Goal: Book appointment/travel/reservation

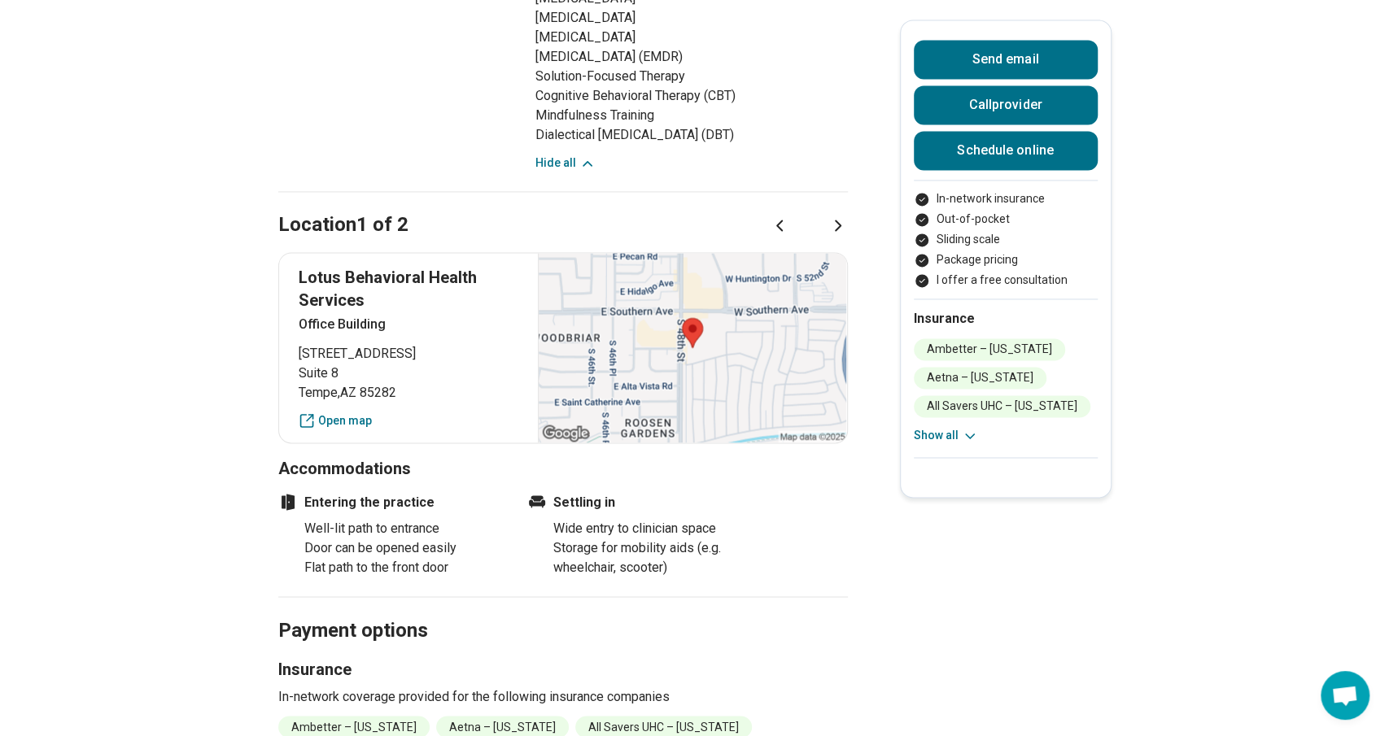
scroll to position [1617, 0]
click at [345, 425] on link "Open map" at bounding box center [409, 421] width 220 height 17
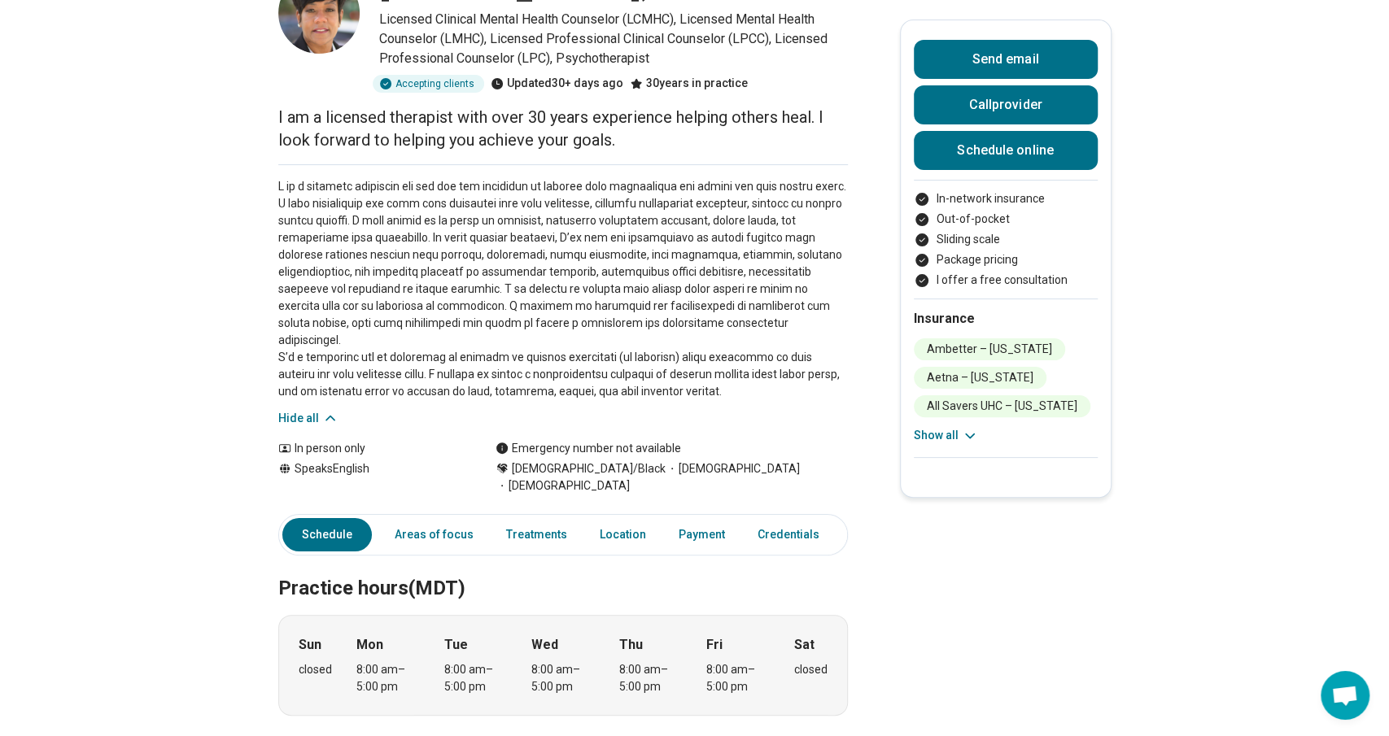
scroll to position [0, 0]
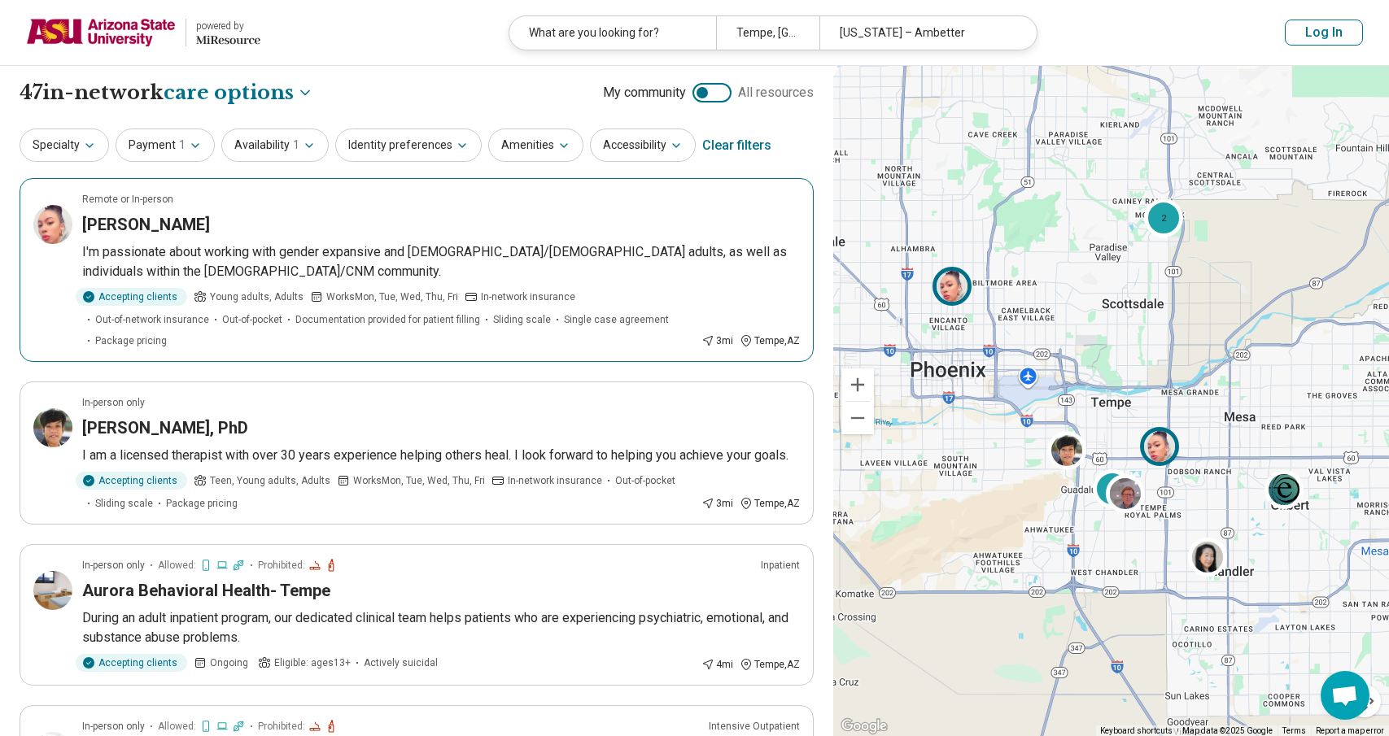
select select "***"
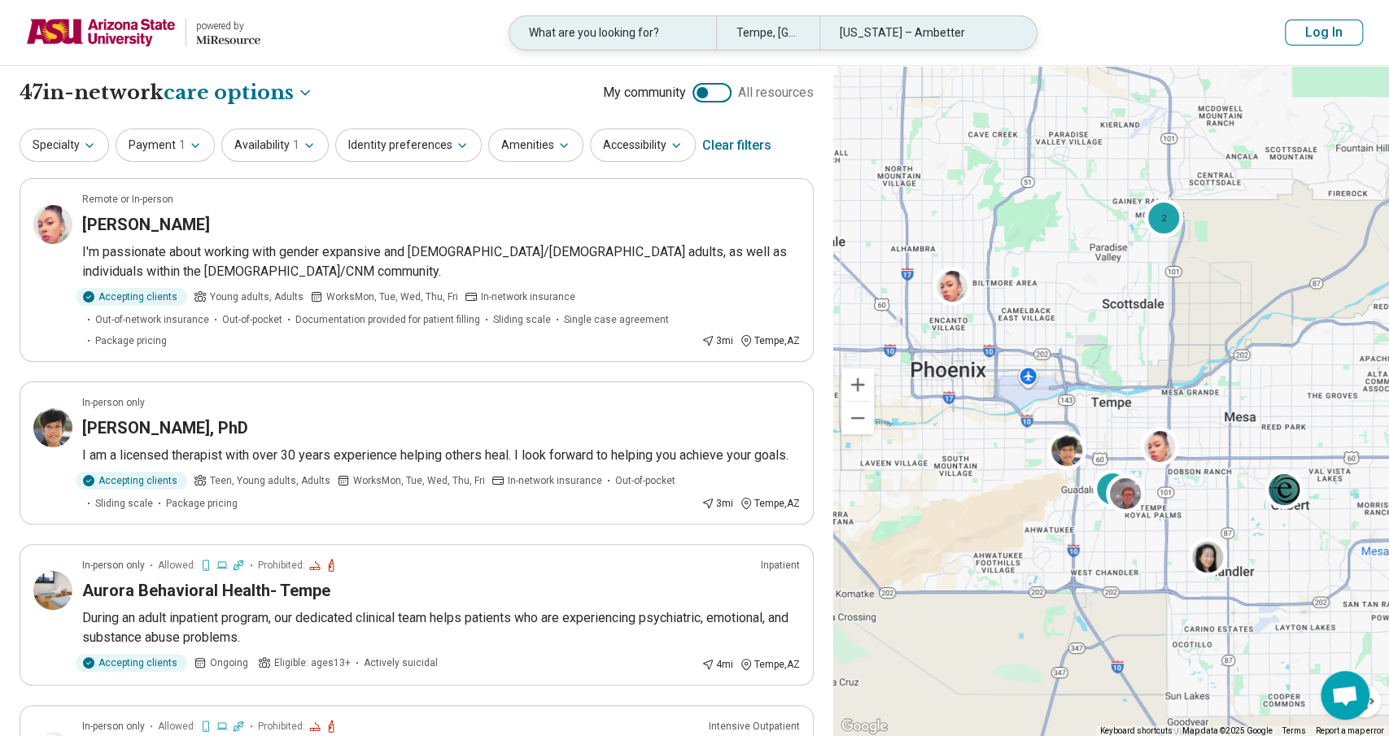
click at [662, 35] on div "What are you looking for?" at bounding box center [612, 32] width 207 height 33
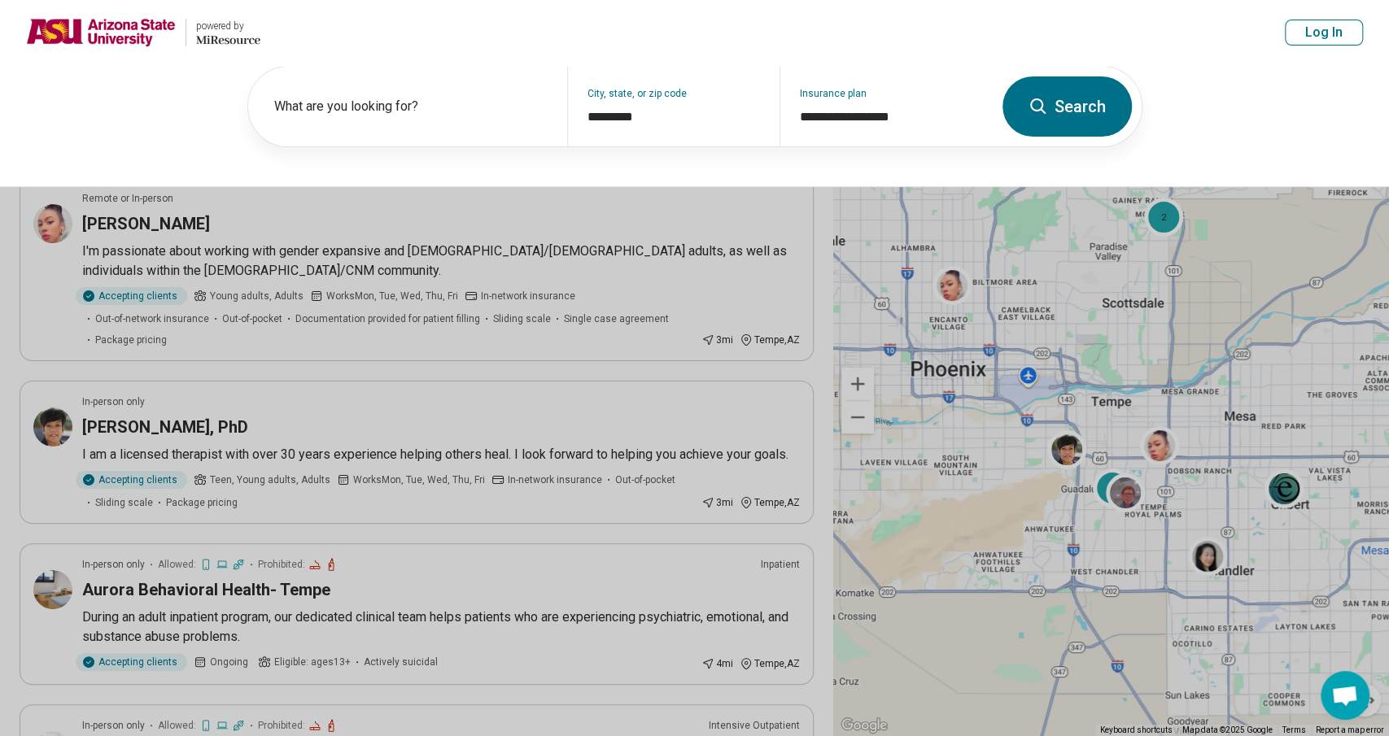
click at [386, 336] on button at bounding box center [694, 368] width 1389 height 736
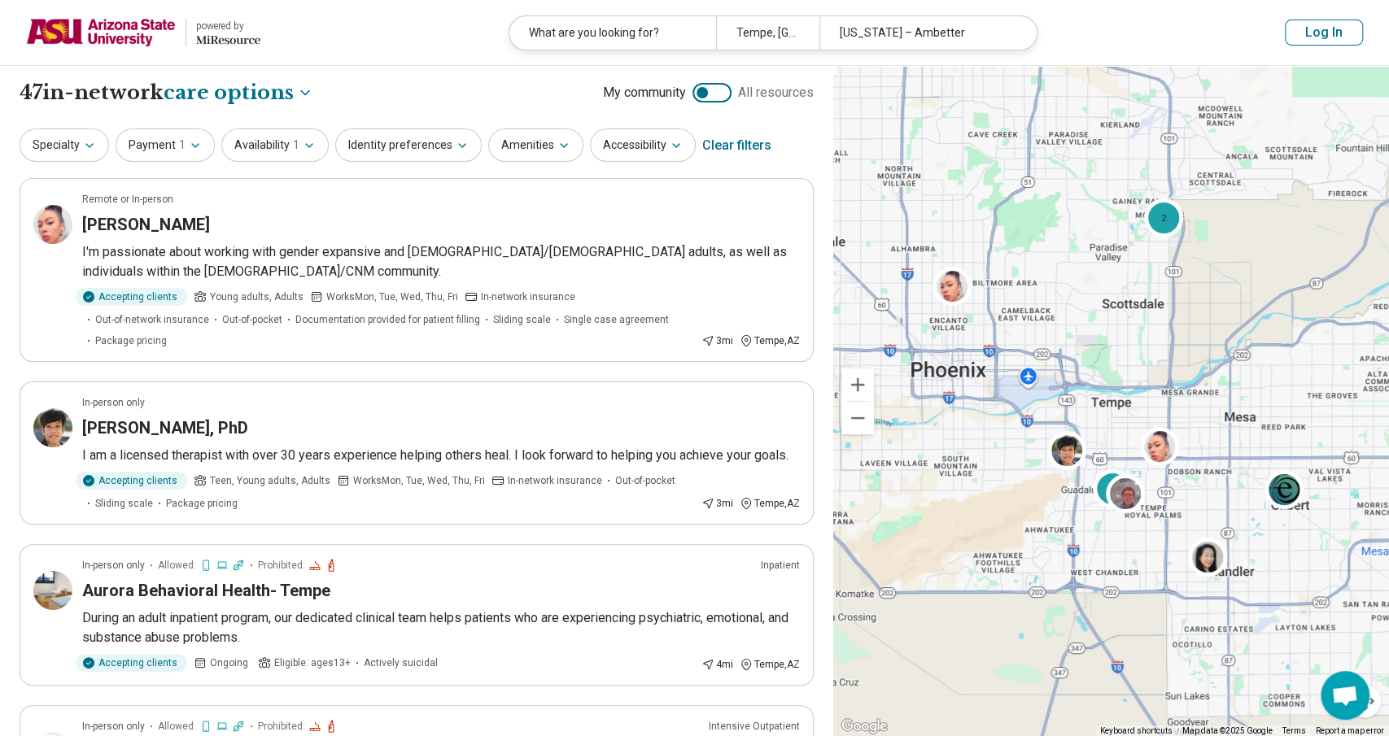
click at [369, 94] on div "**********" at bounding box center [417, 93] width 794 height 28
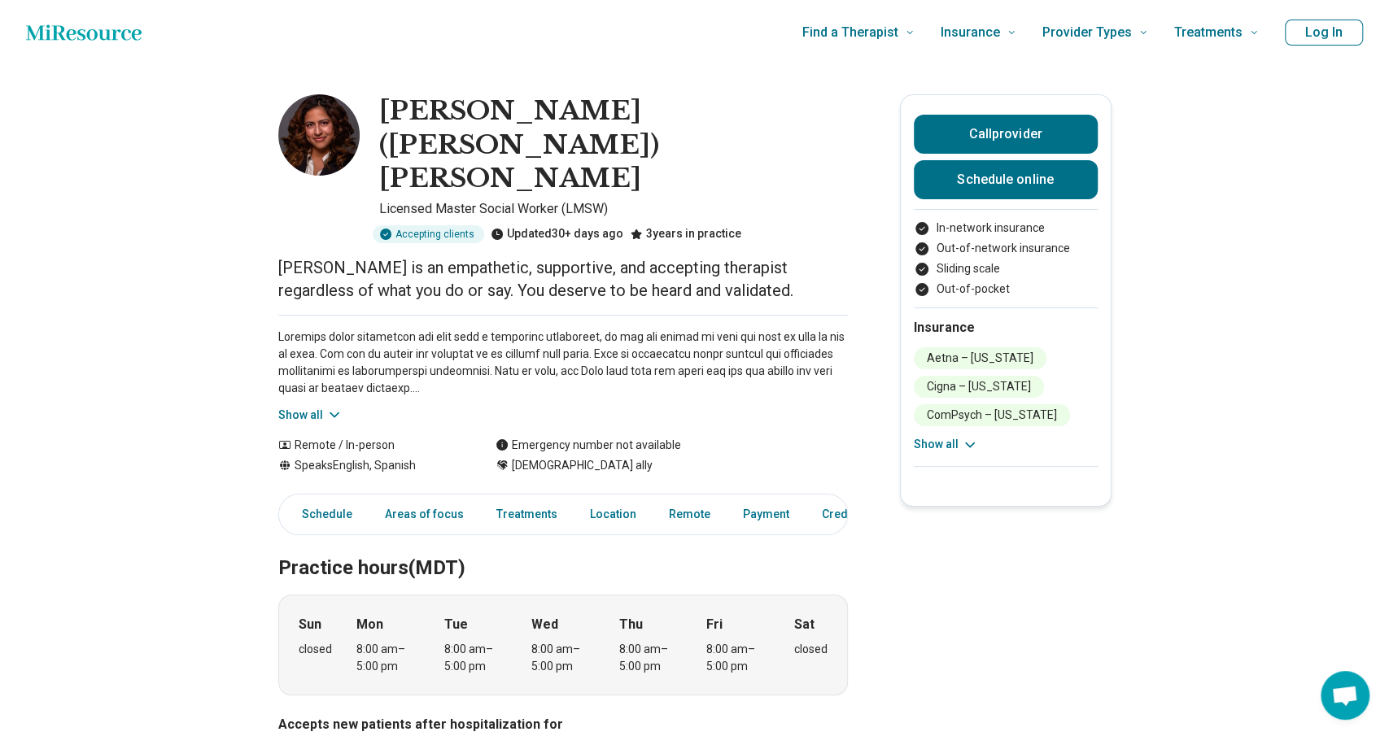
click at [295, 407] on button "Show all" at bounding box center [310, 415] width 64 height 17
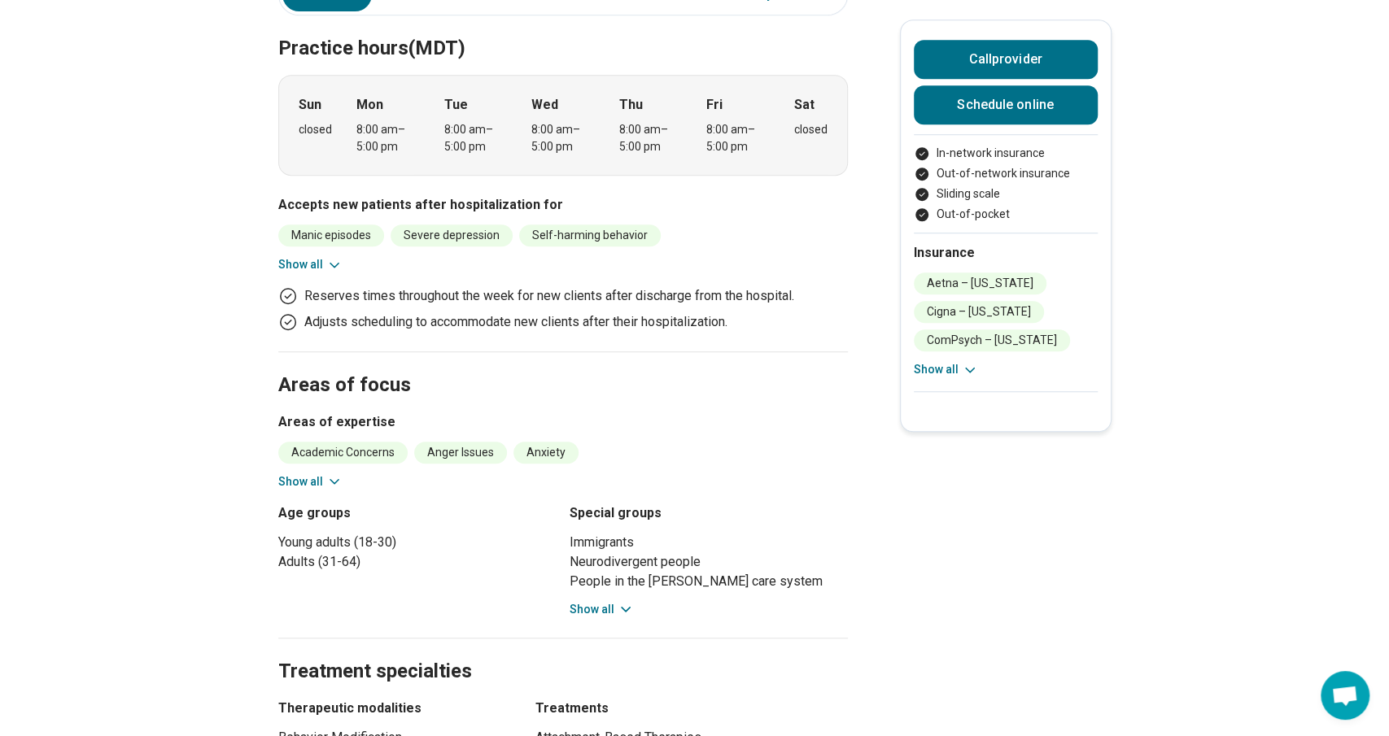
scroll to position [692, 0]
click at [330, 473] on icon at bounding box center [334, 481] width 16 height 16
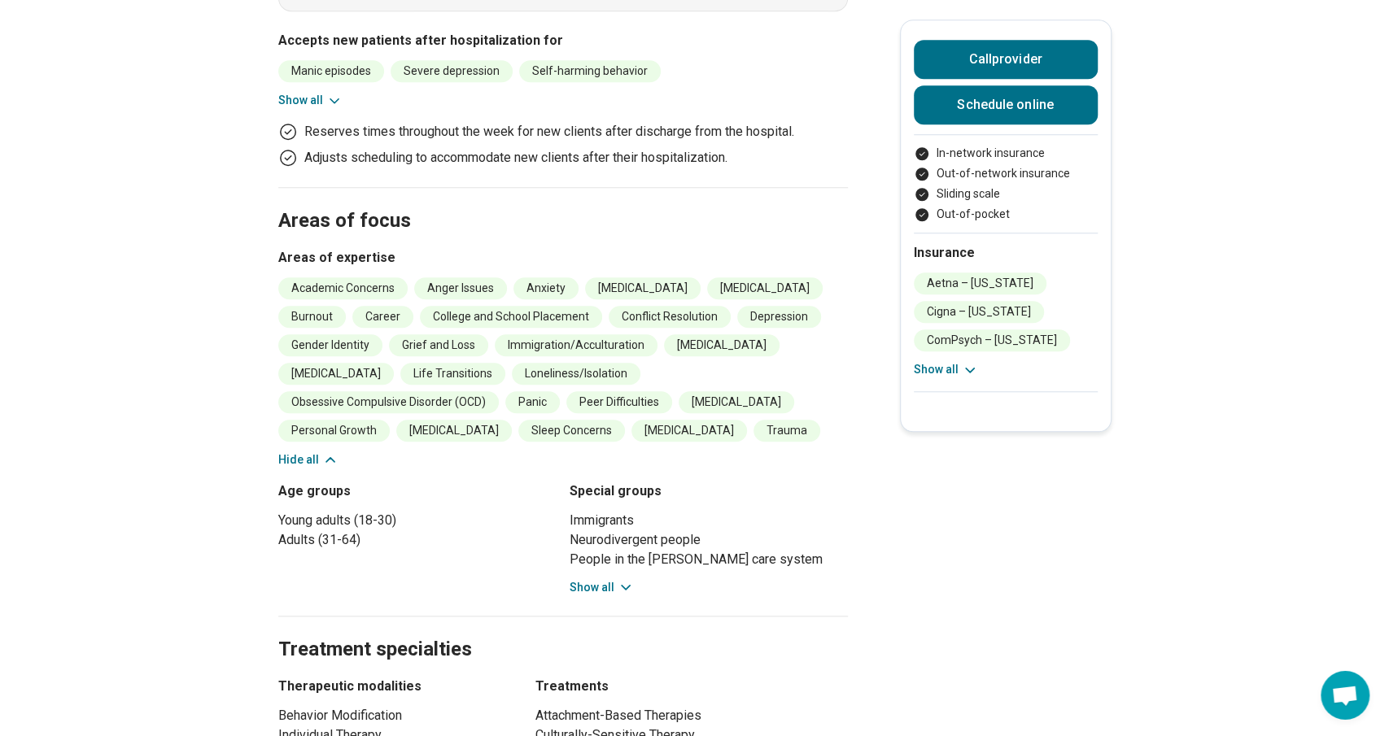
scroll to position [882, 0]
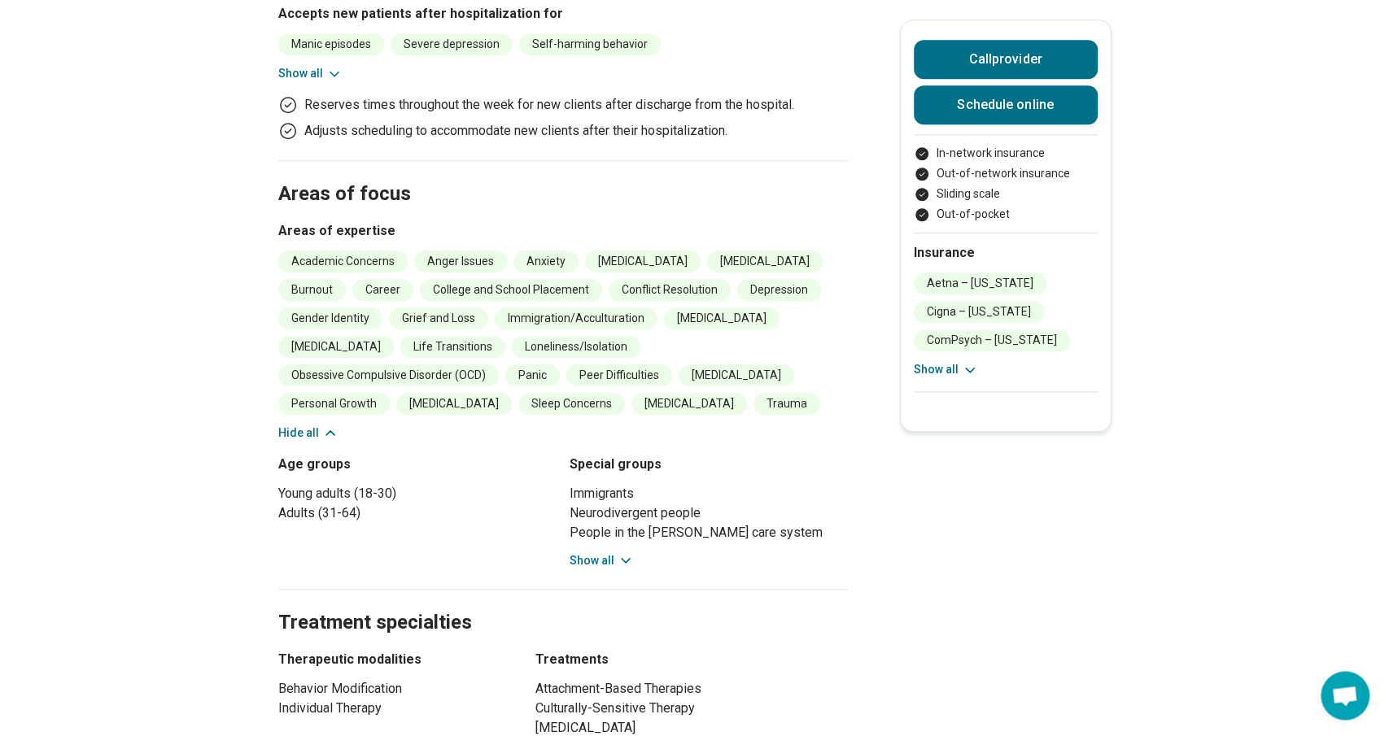
click at [330, 455] on div "Age groups Young adults (18-30) Adults (31-64)" at bounding box center [417, 512] width 278 height 115
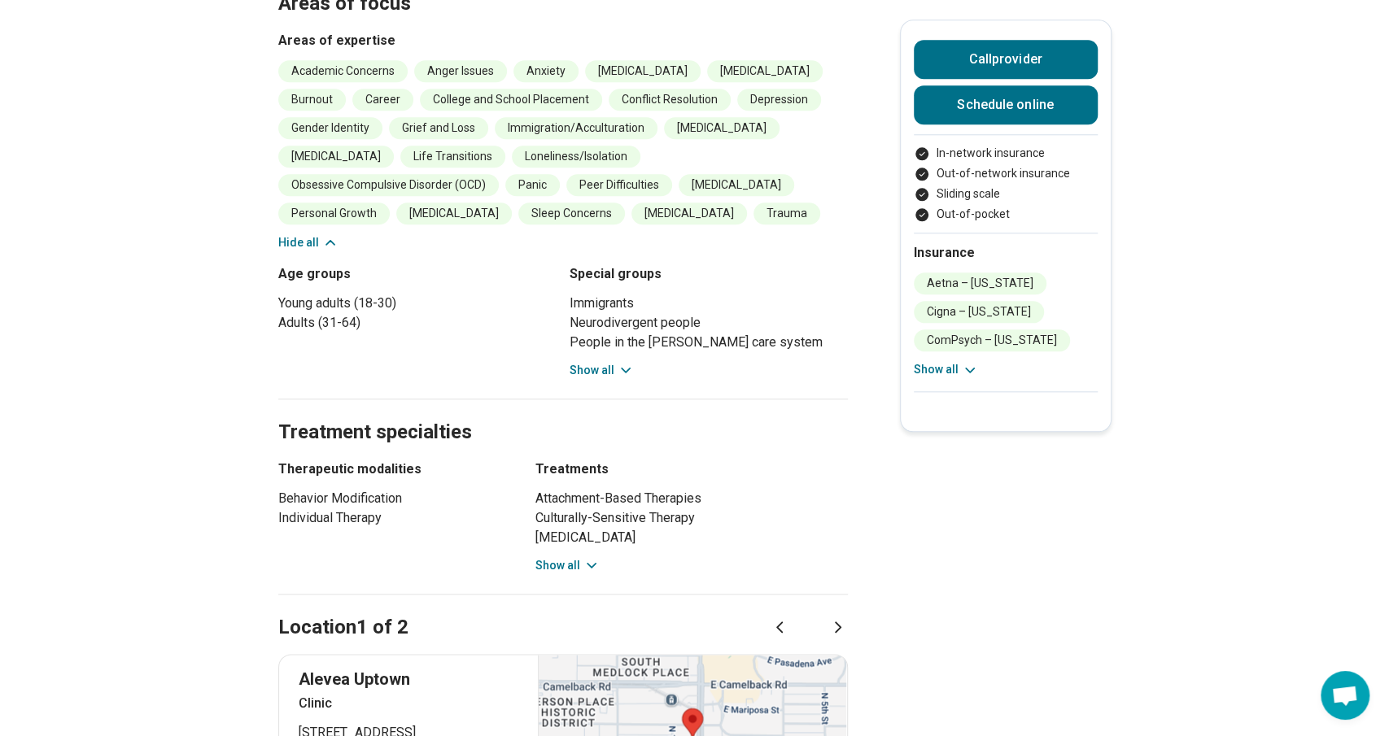
scroll to position [1079, 0]
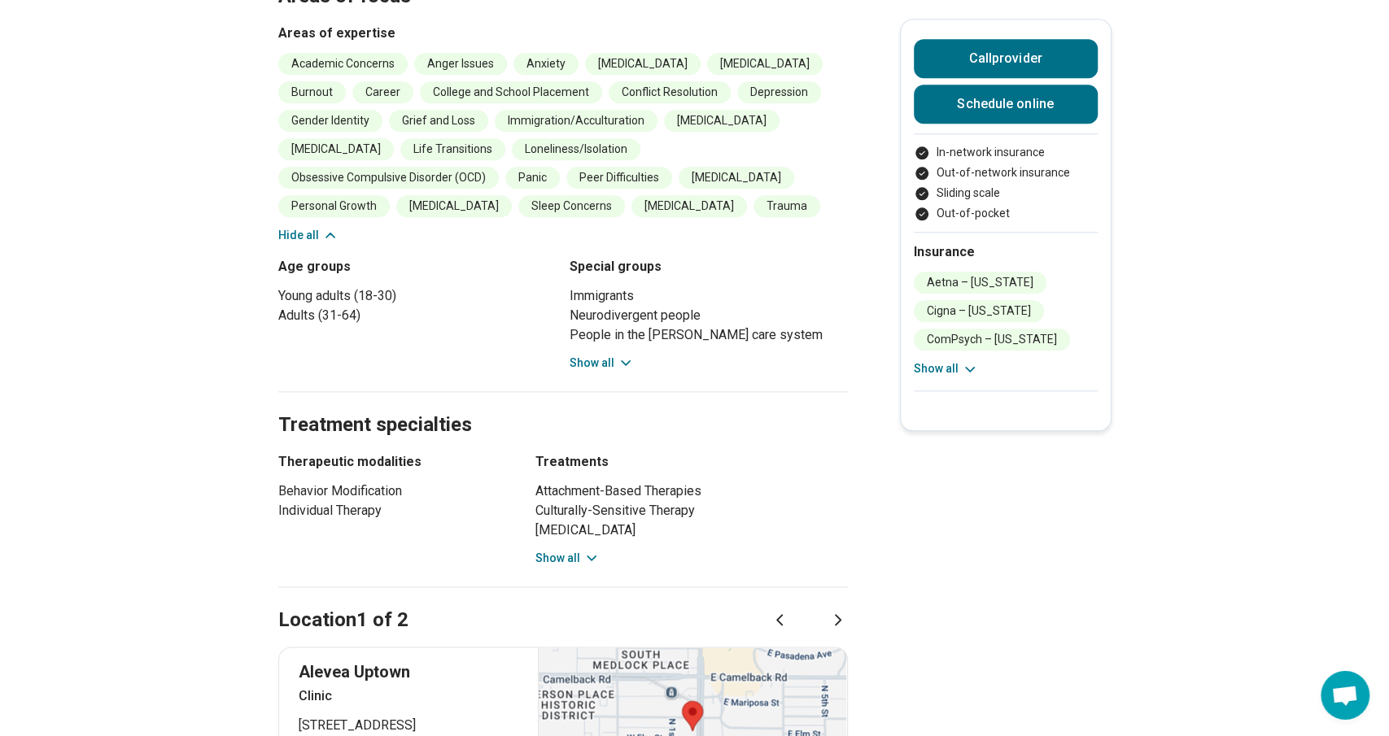
click at [617, 356] on icon at bounding box center [625, 364] width 16 height 16
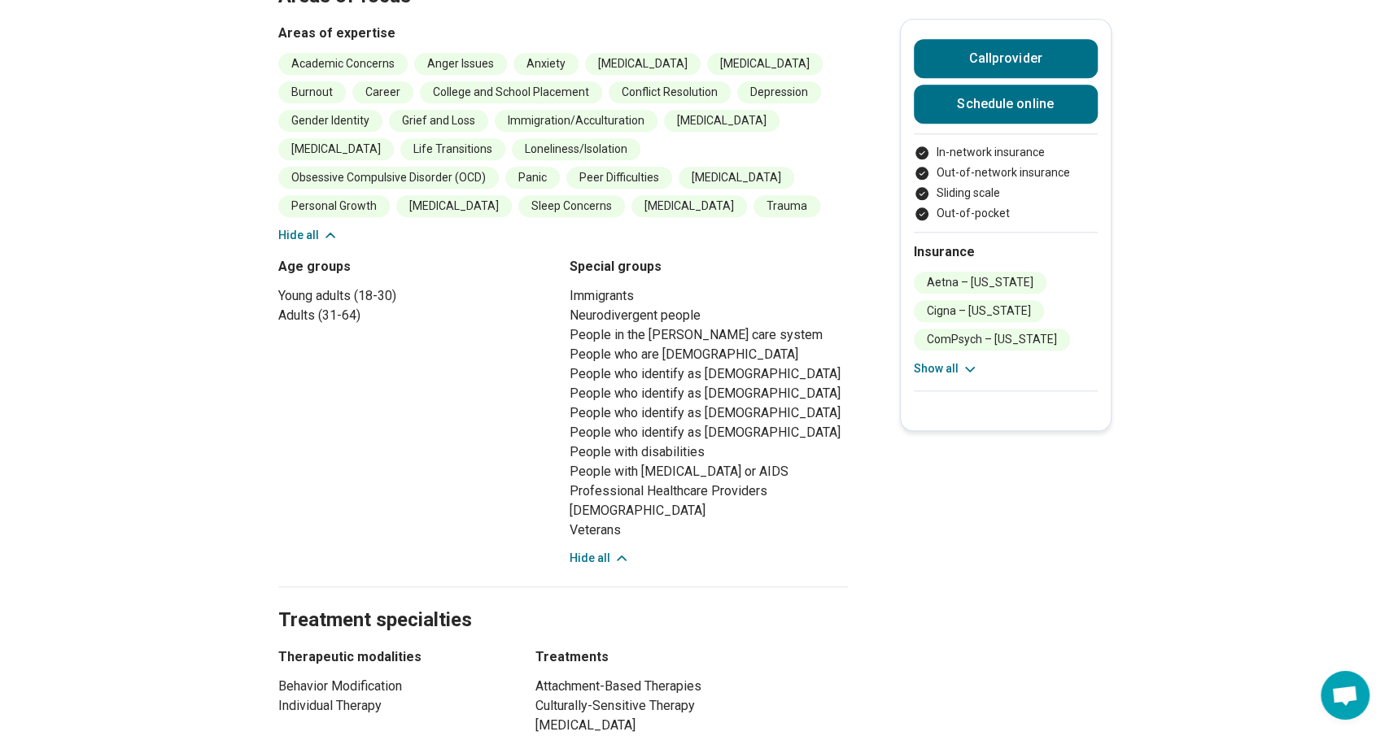
click at [600, 551] on button "Hide all" at bounding box center [599, 559] width 60 height 17
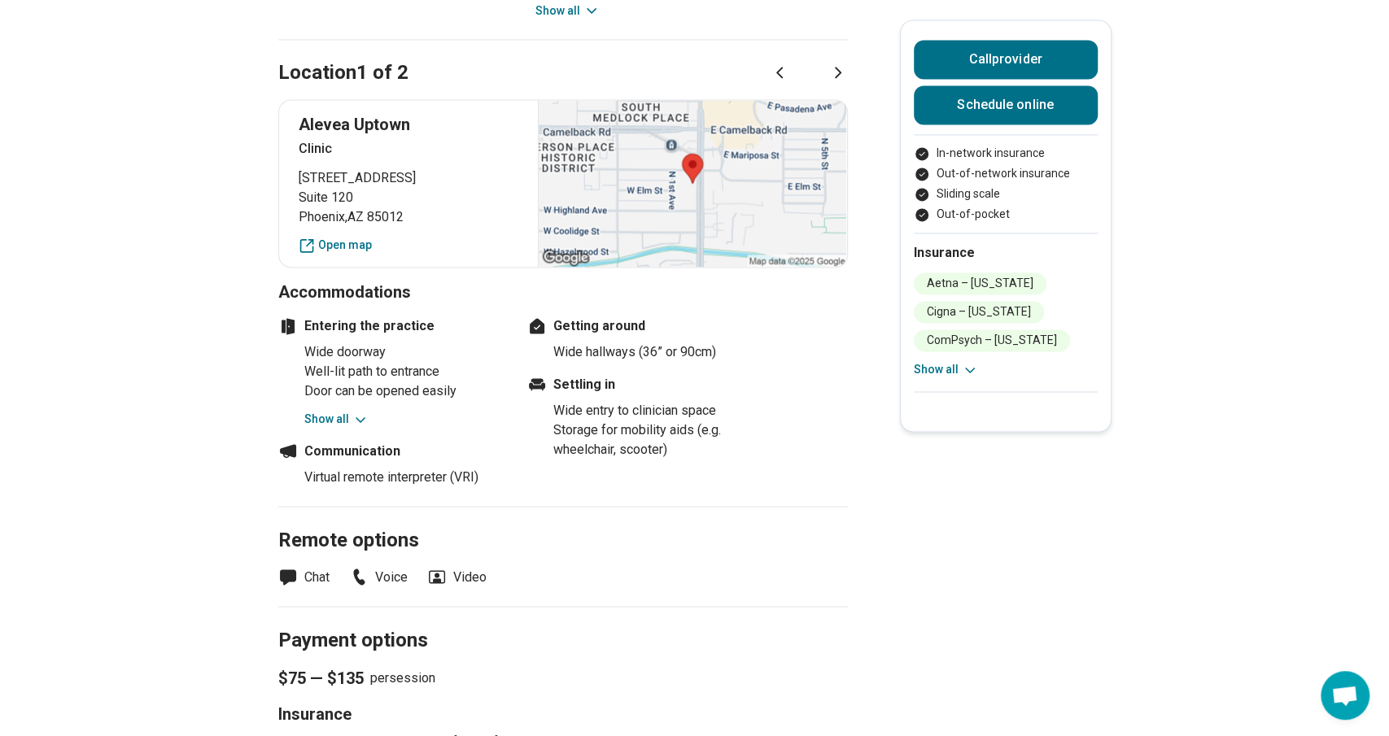
scroll to position [1626, 0]
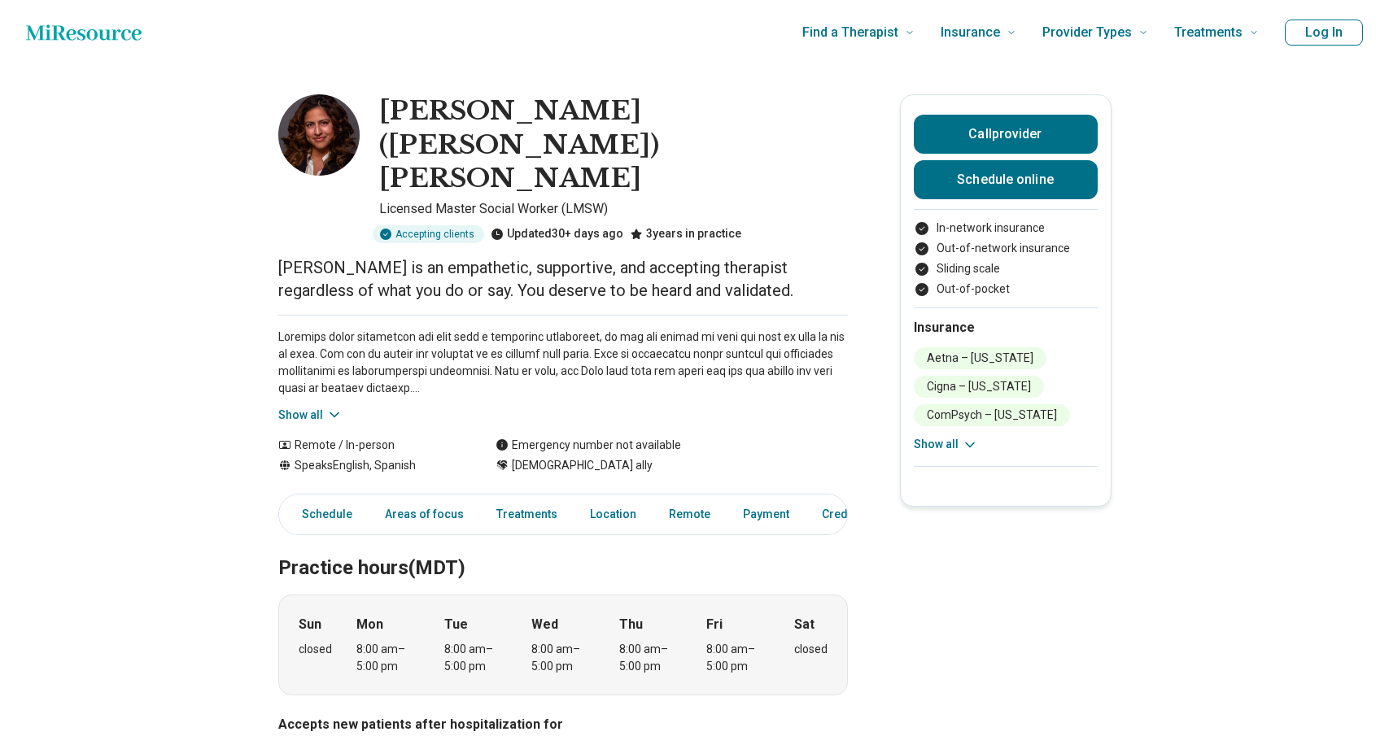
scroll to position [1626, 0]
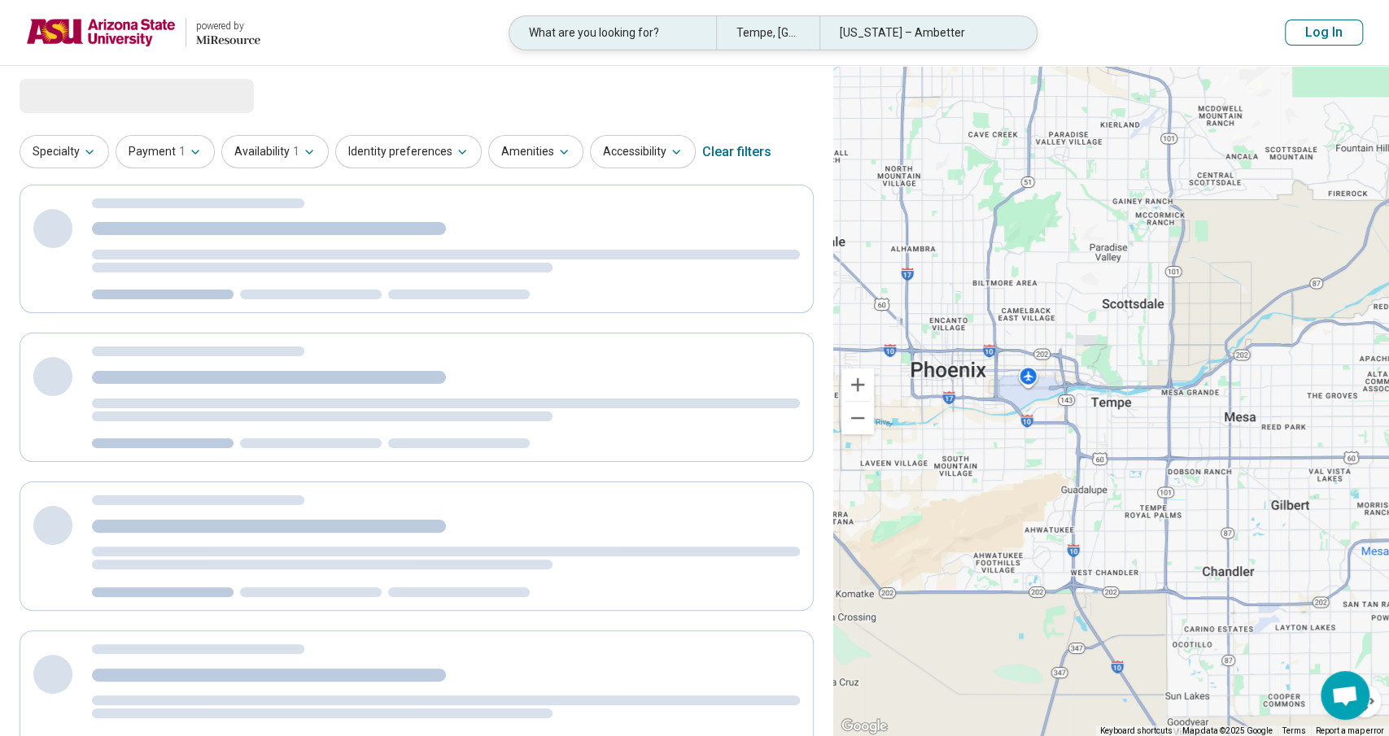
select select "***"
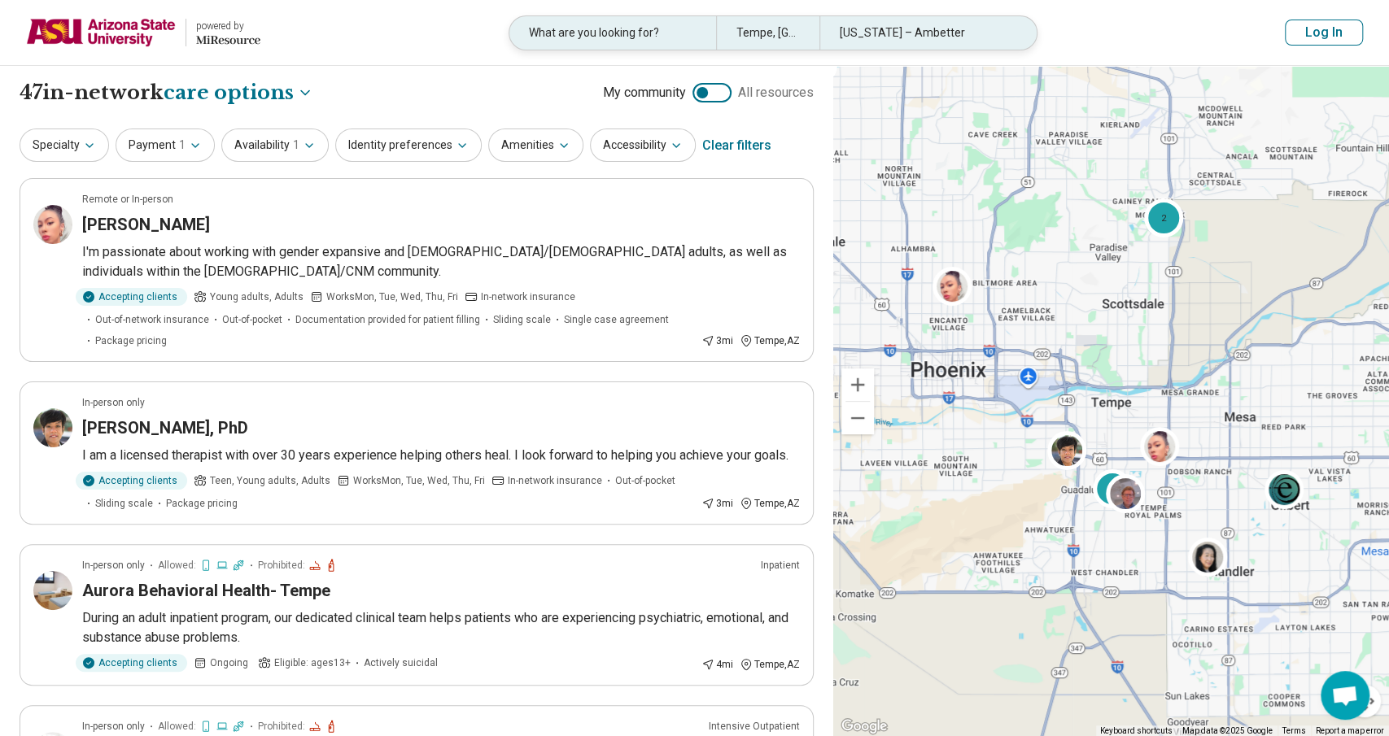
click at [592, 25] on div "What are you looking for?" at bounding box center [612, 32] width 207 height 33
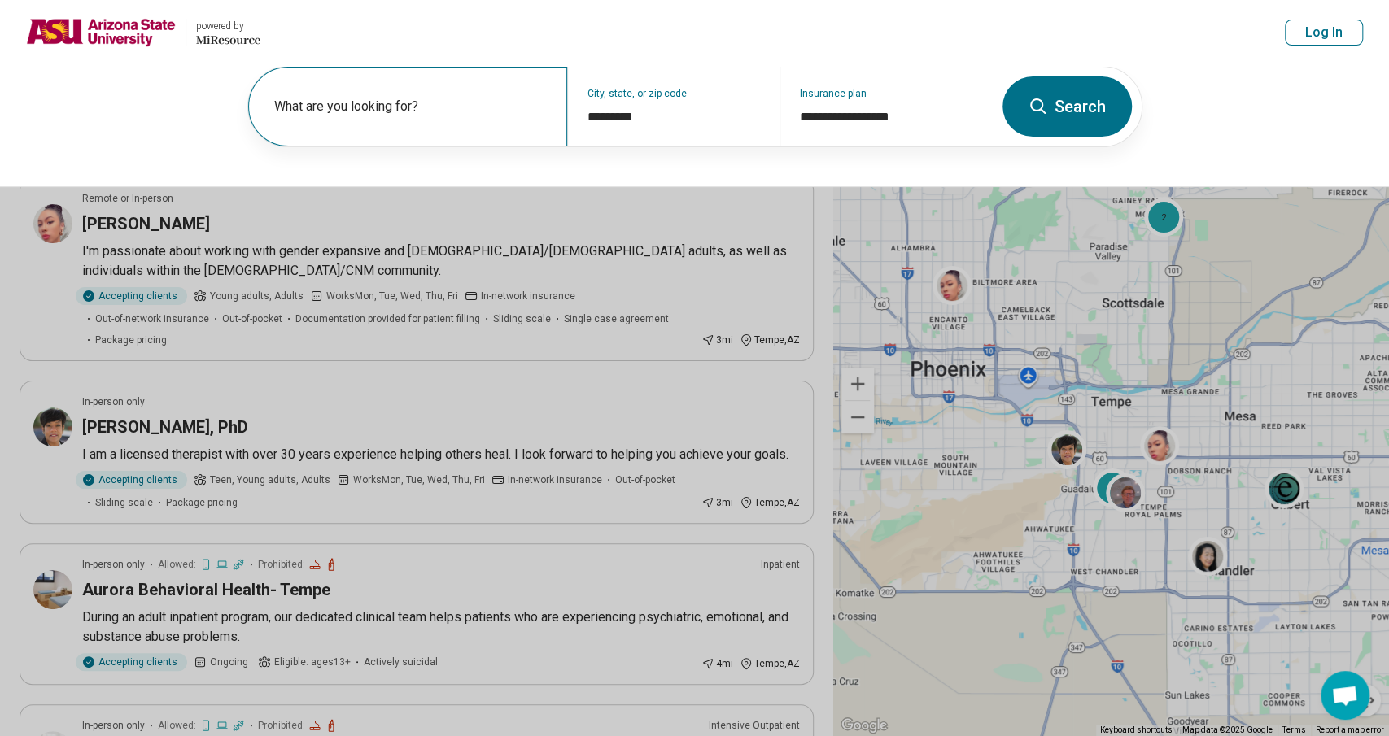
click at [490, 109] on label "What are you looking for?" at bounding box center [410, 107] width 273 height 20
click at [259, 260] on button at bounding box center [694, 368] width 1389 height 736
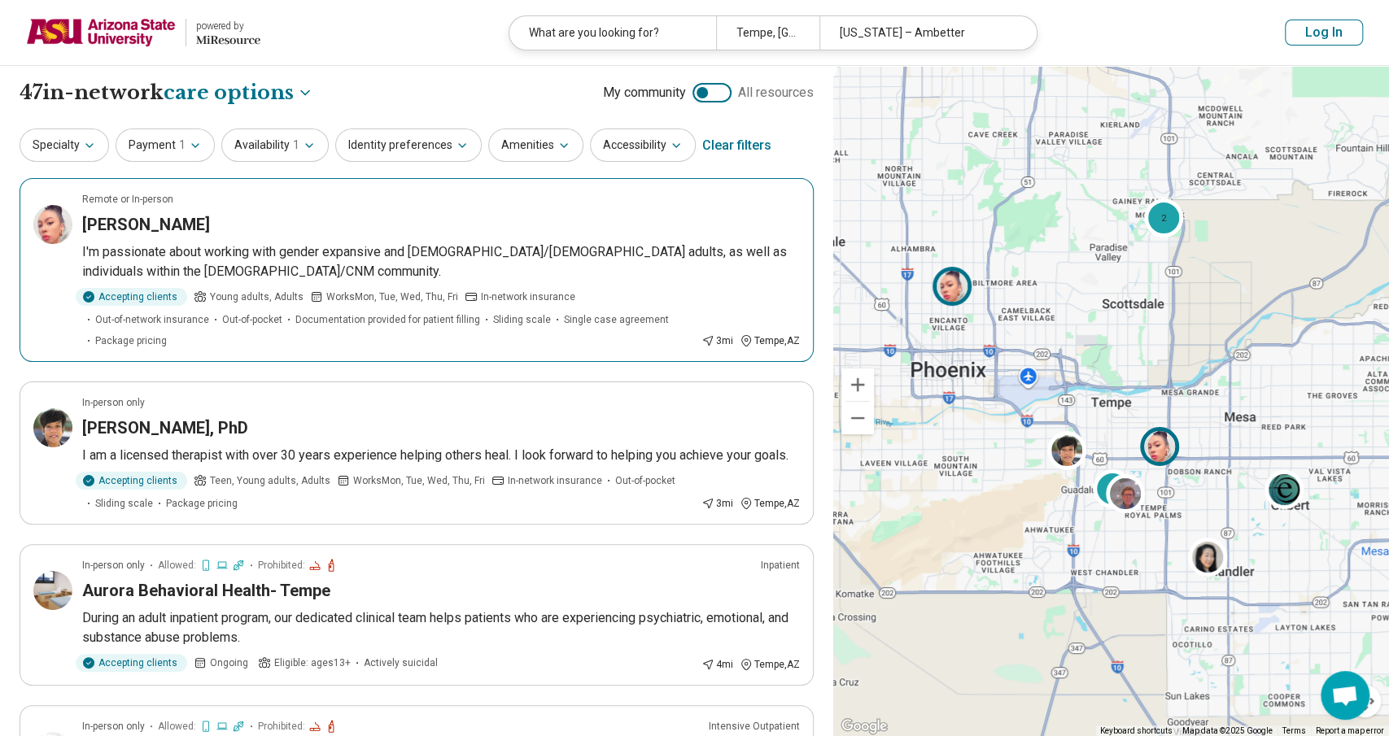
click at [139, 219] on h3 "Crista Jackson" at bounding box center [146, 224] width 128 height 23
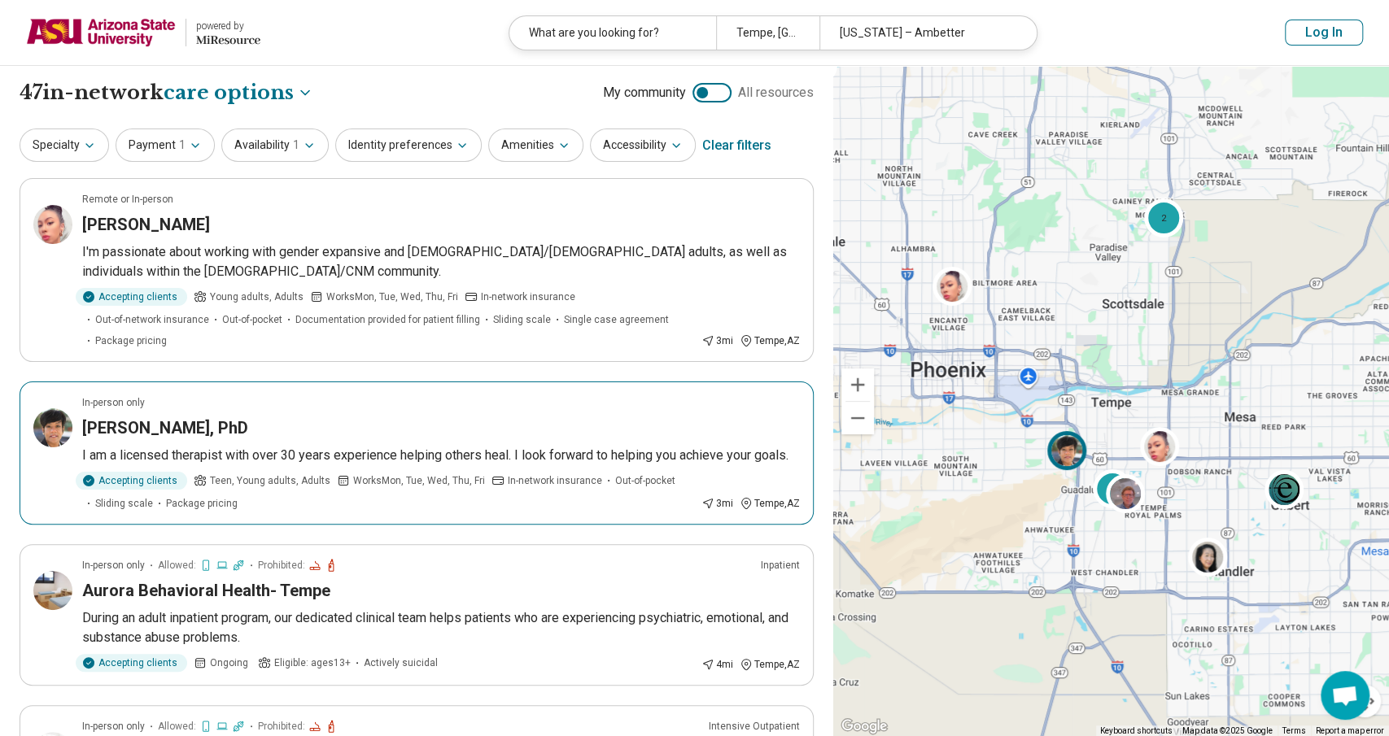
click at [243, 446] on p "I am a licensed therapist with over 30 years experience helping others heal. I …" at bounding box center [441, 456] width 718 height 20
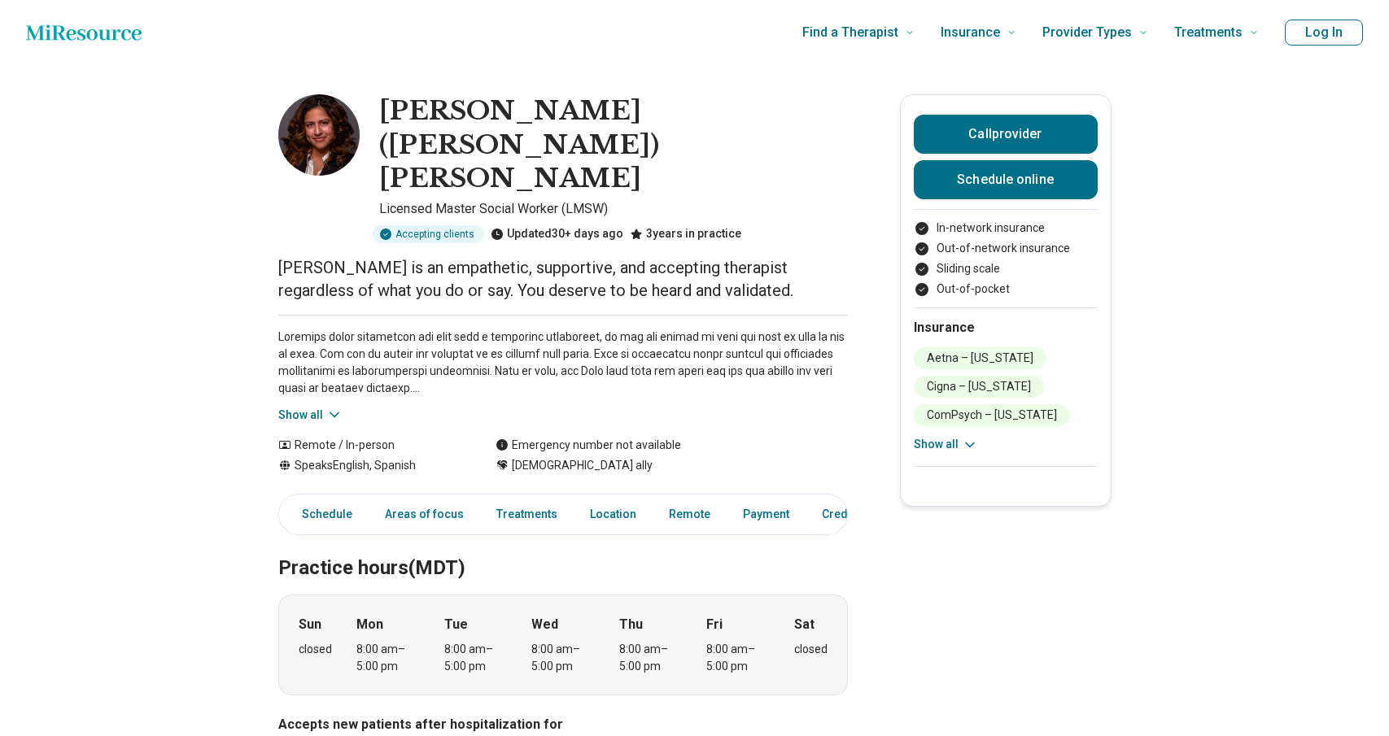
scroll to position [1626, 0]
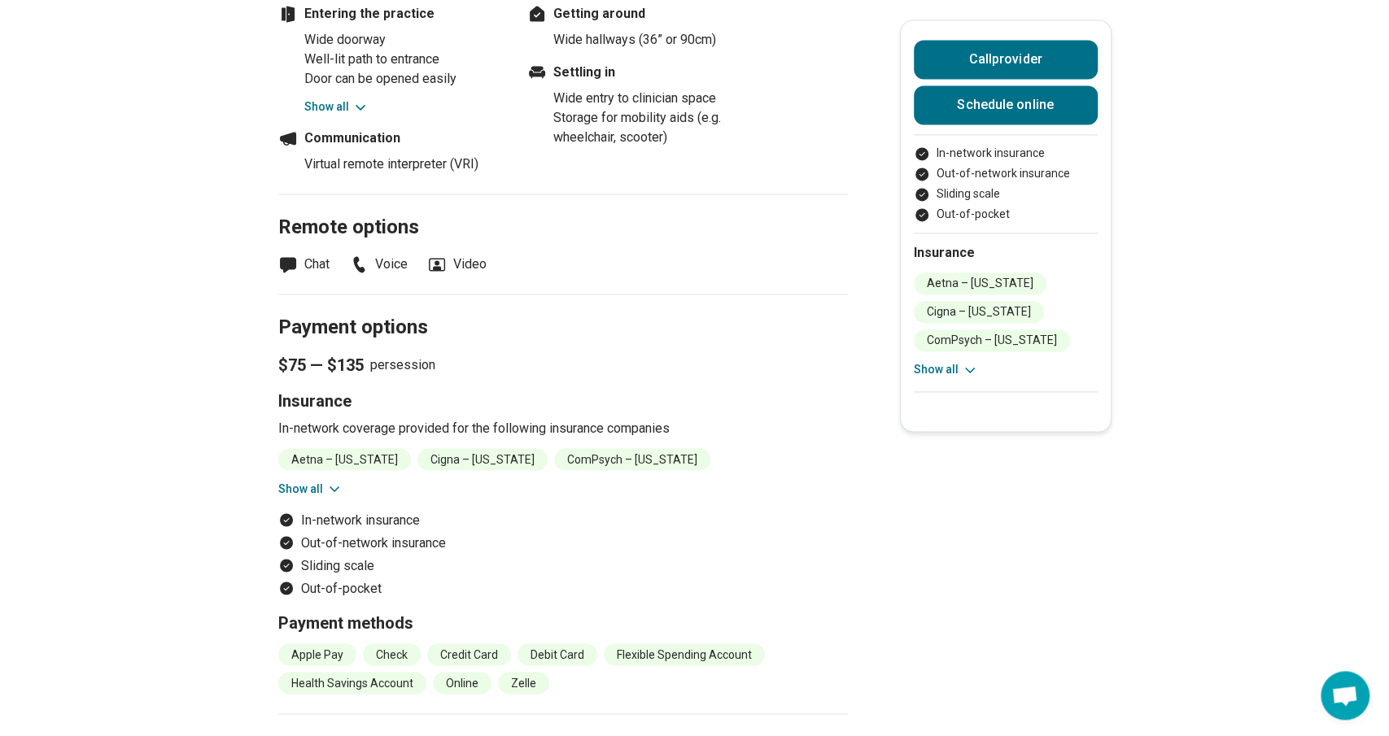
click at [295, 480] on button "Show all" at bounding box center [310, 488] width 64 height 17
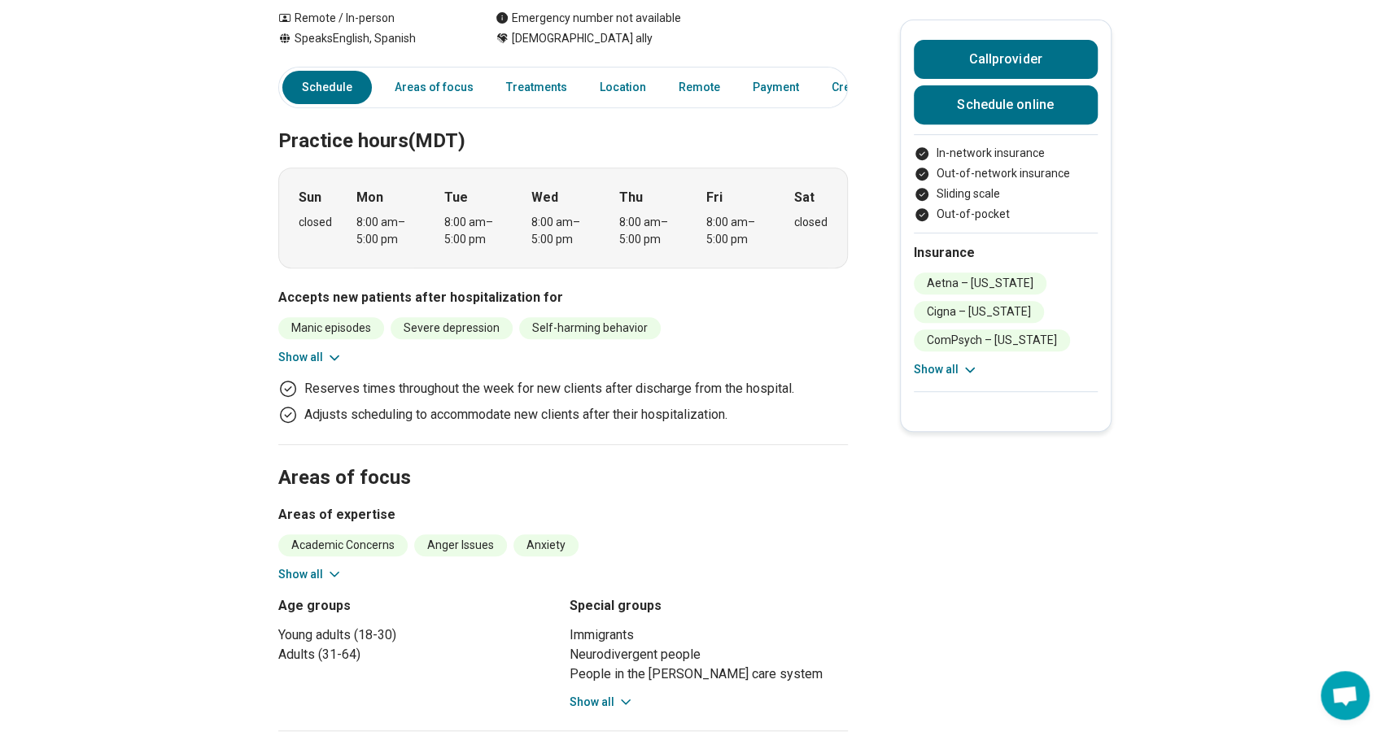
scroll to position [0, 0]
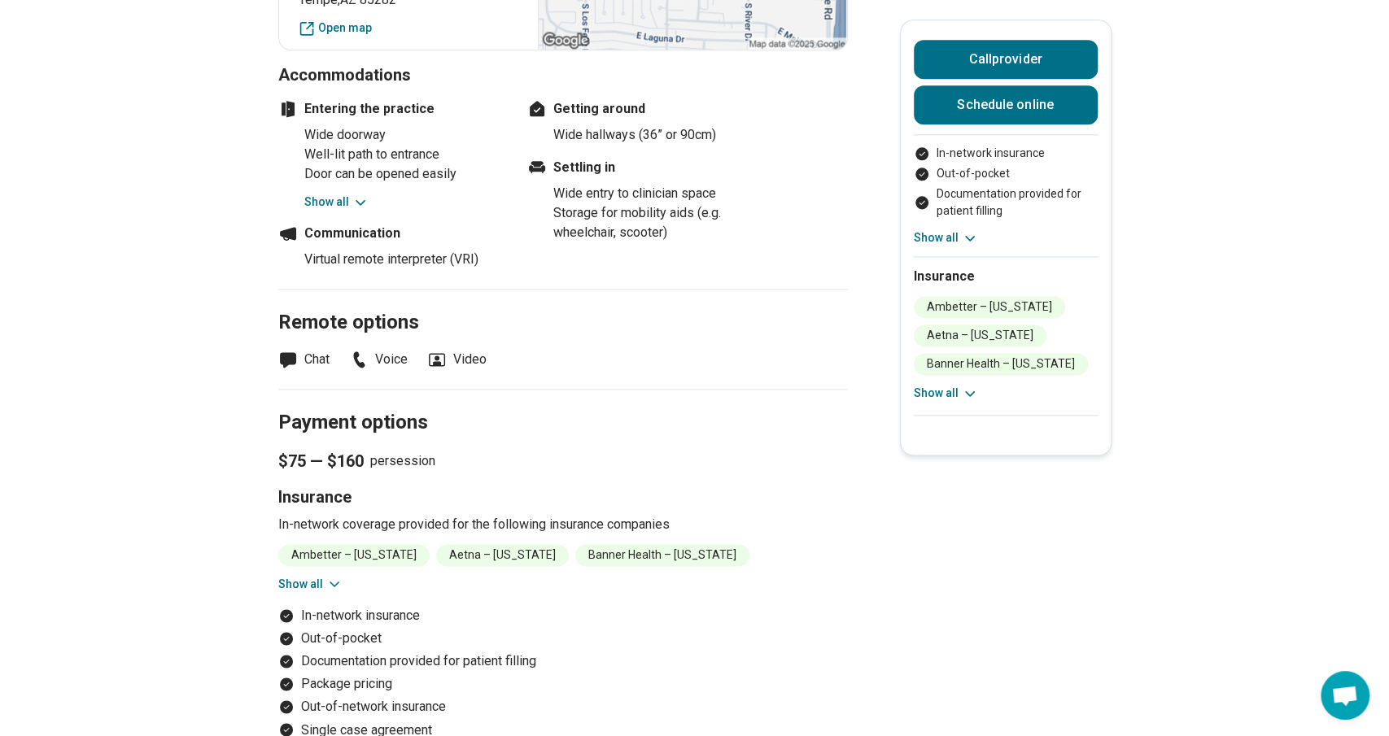
scroll to position [1592, 0]
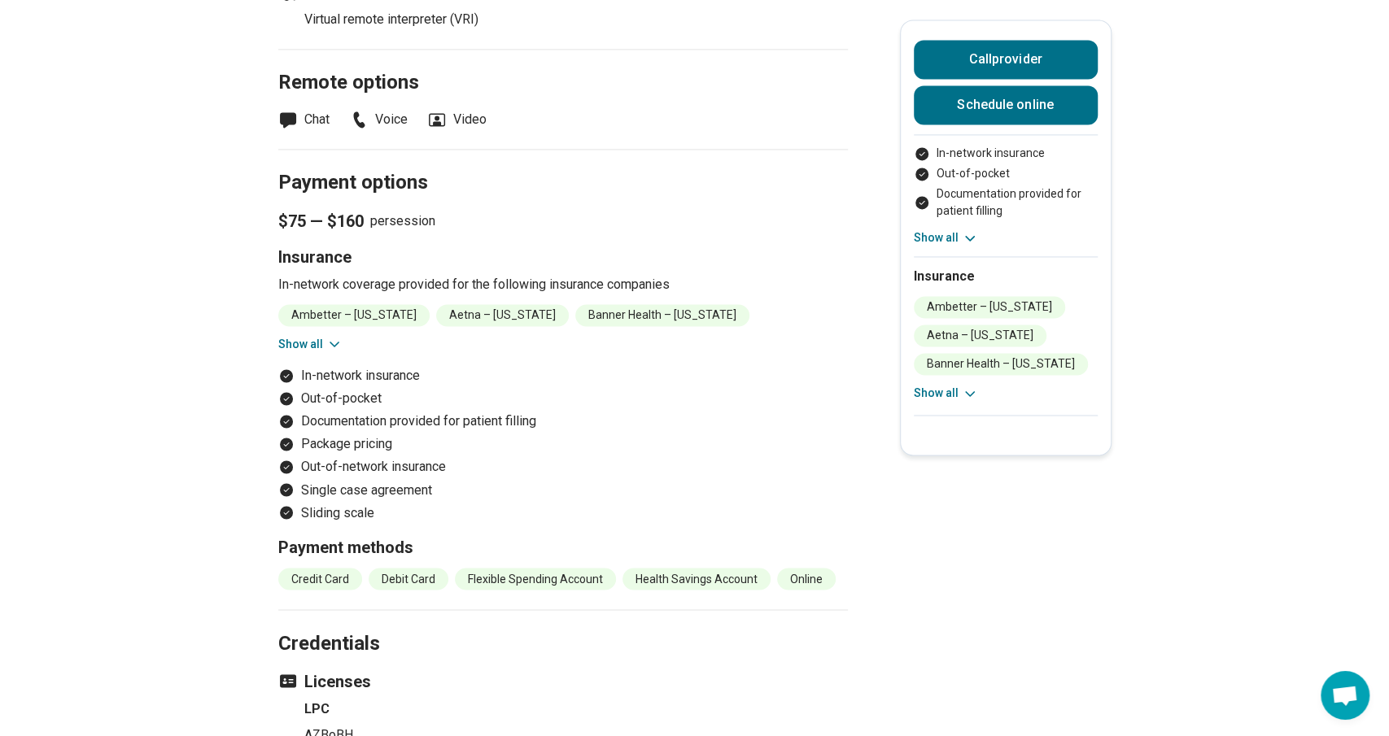
click at [301, 337] on button "Show all" at bounding box center [310, 344] width 64 height 17
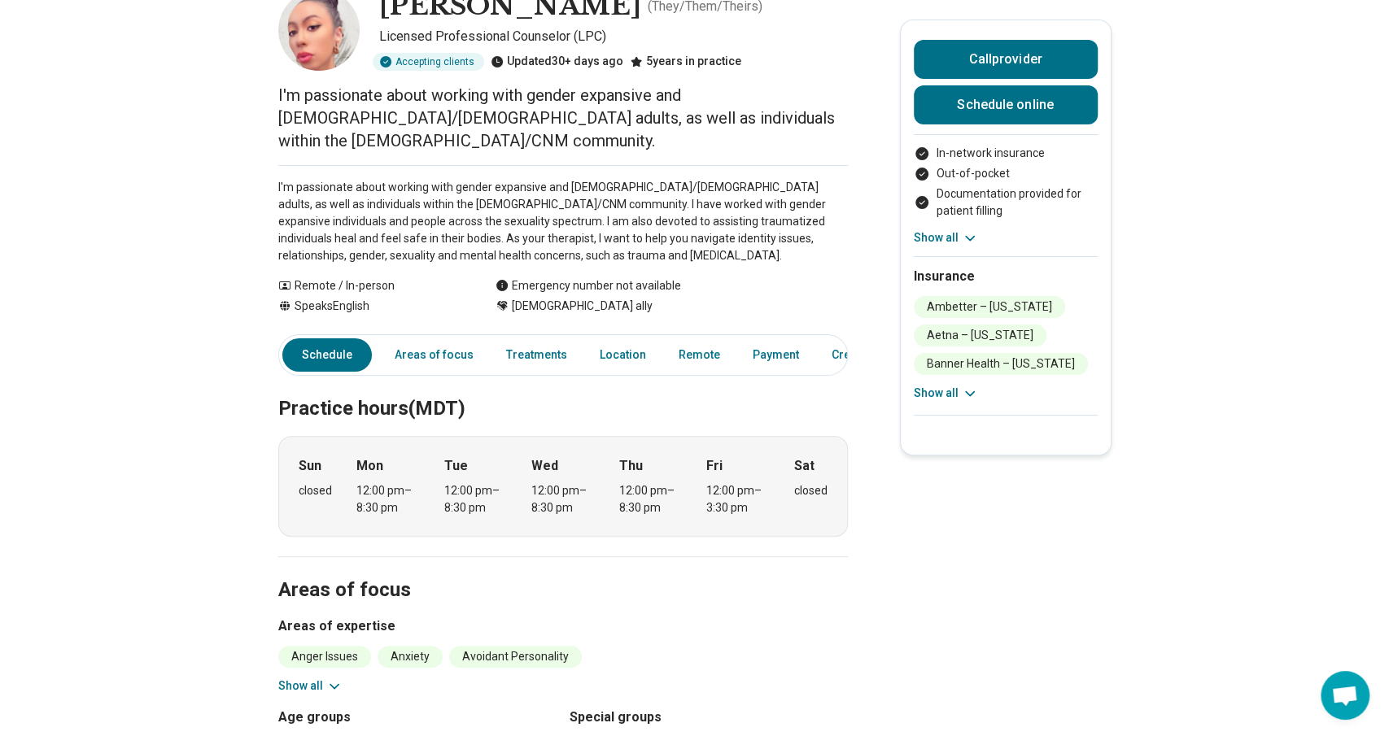
scroll to position [0, 0]
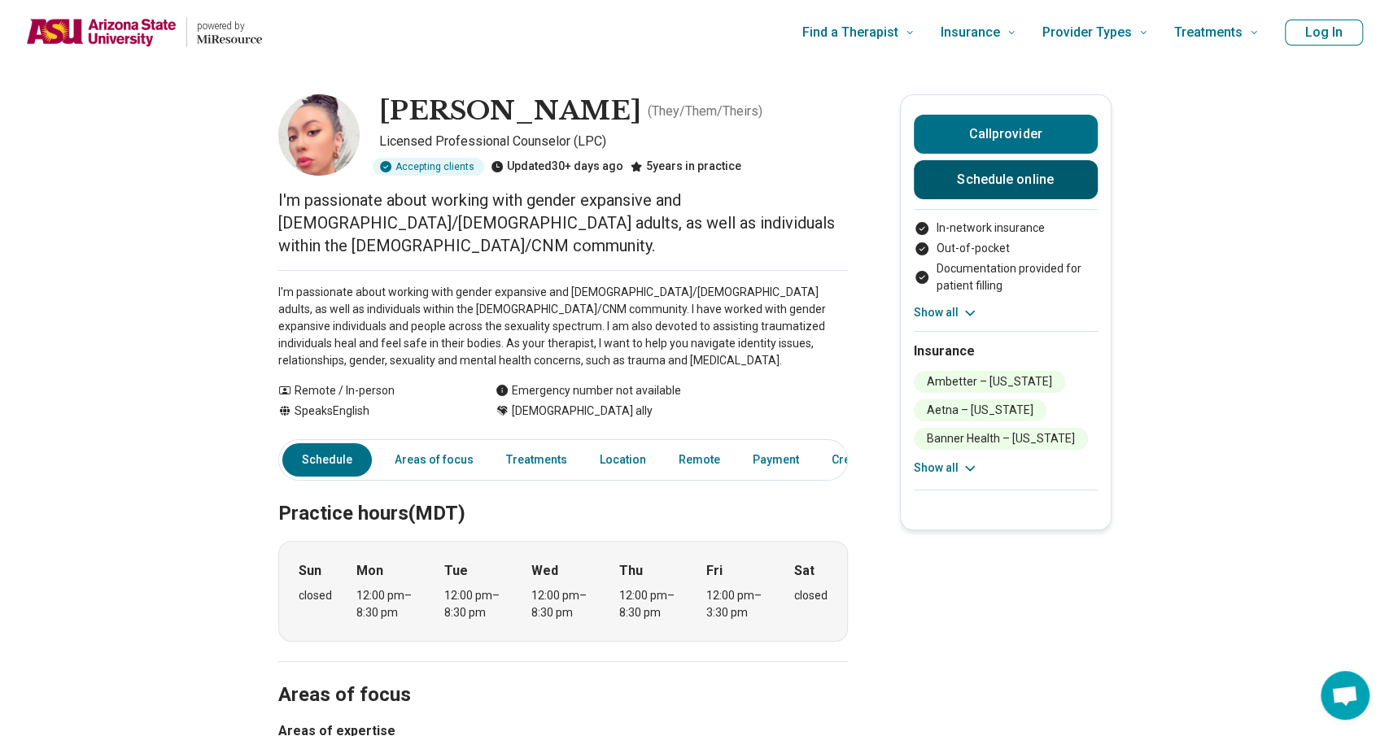
click at [1001, 186] on link "Schedule online" at bounding box center [1006, 179] width 184 height 39
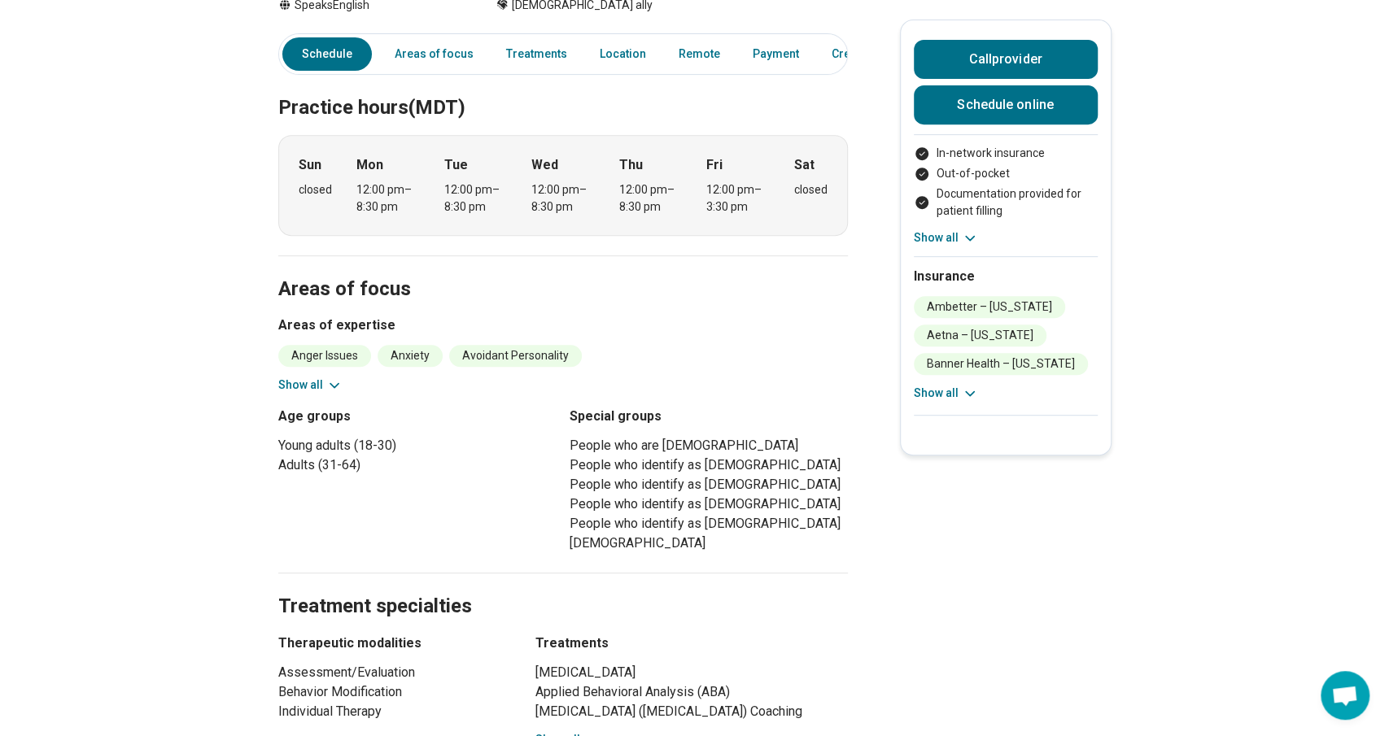
scroll to position [407, 0]
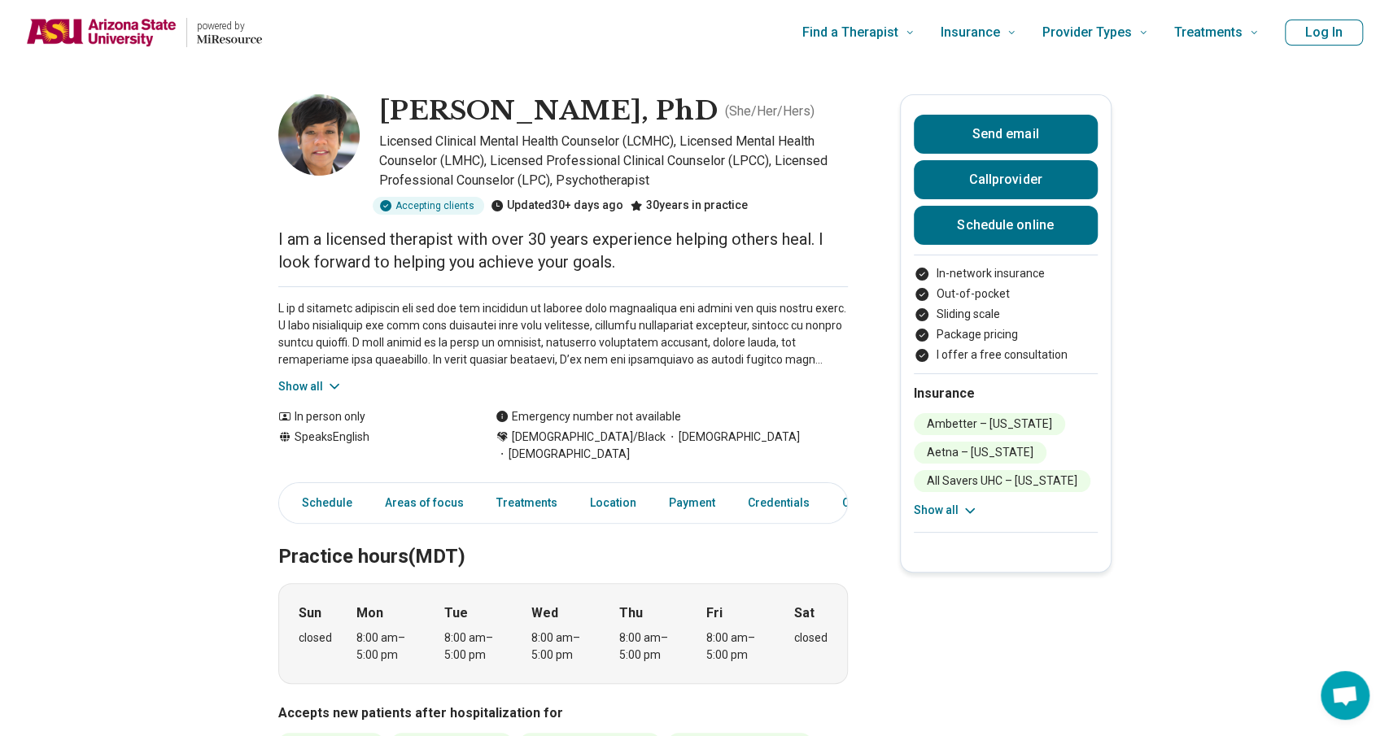
click at [302, 384] on button "Show all" at bounding box center [310, 386] width 64 height 17
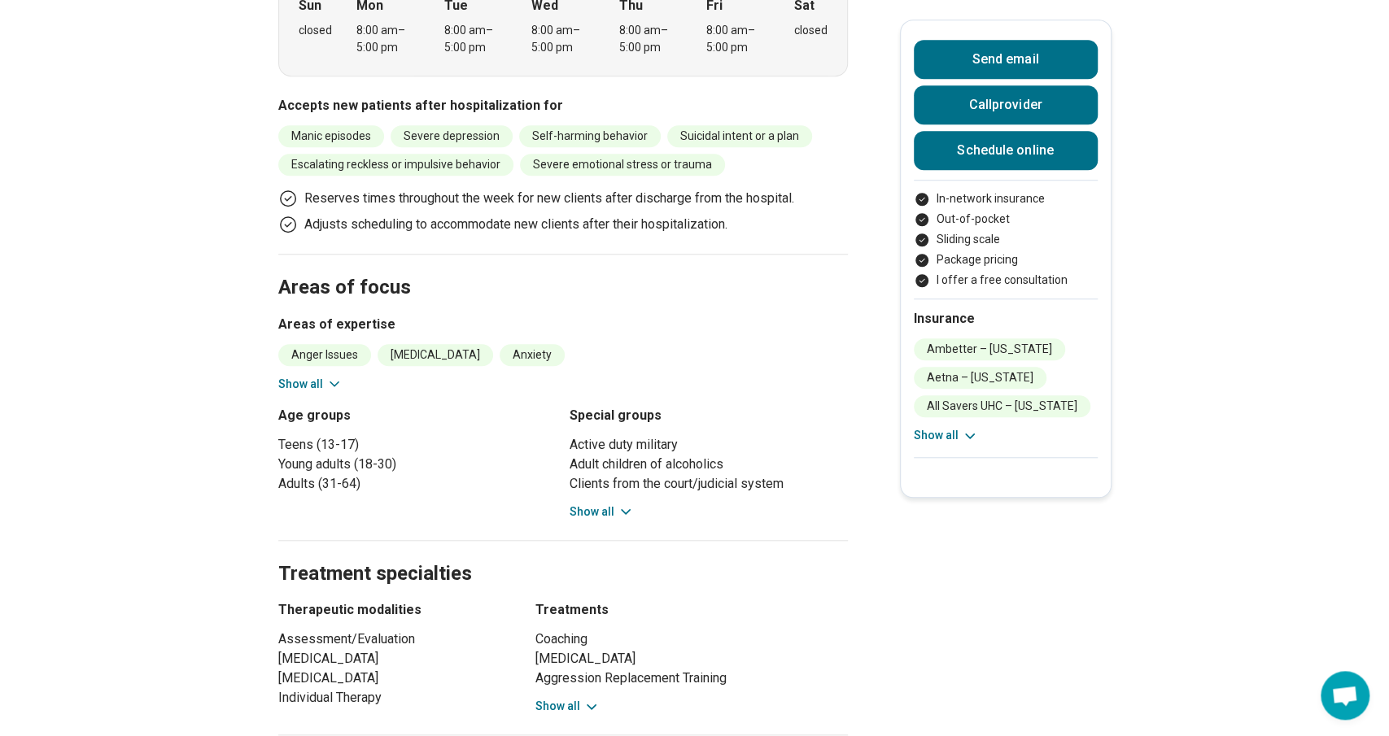
scroll to position [892, 0]
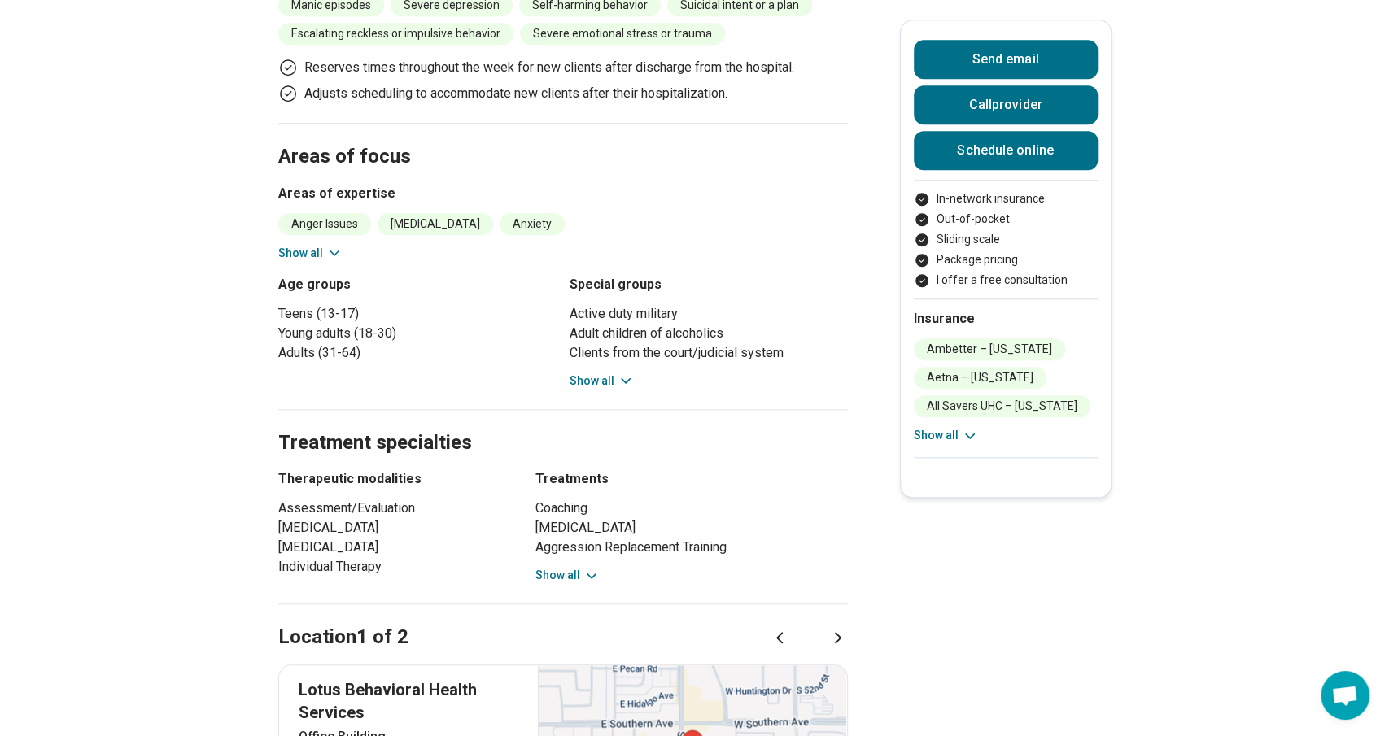
click at [317, 245] on button "Show all" at bounding box center [310, 253] width 64 height 17
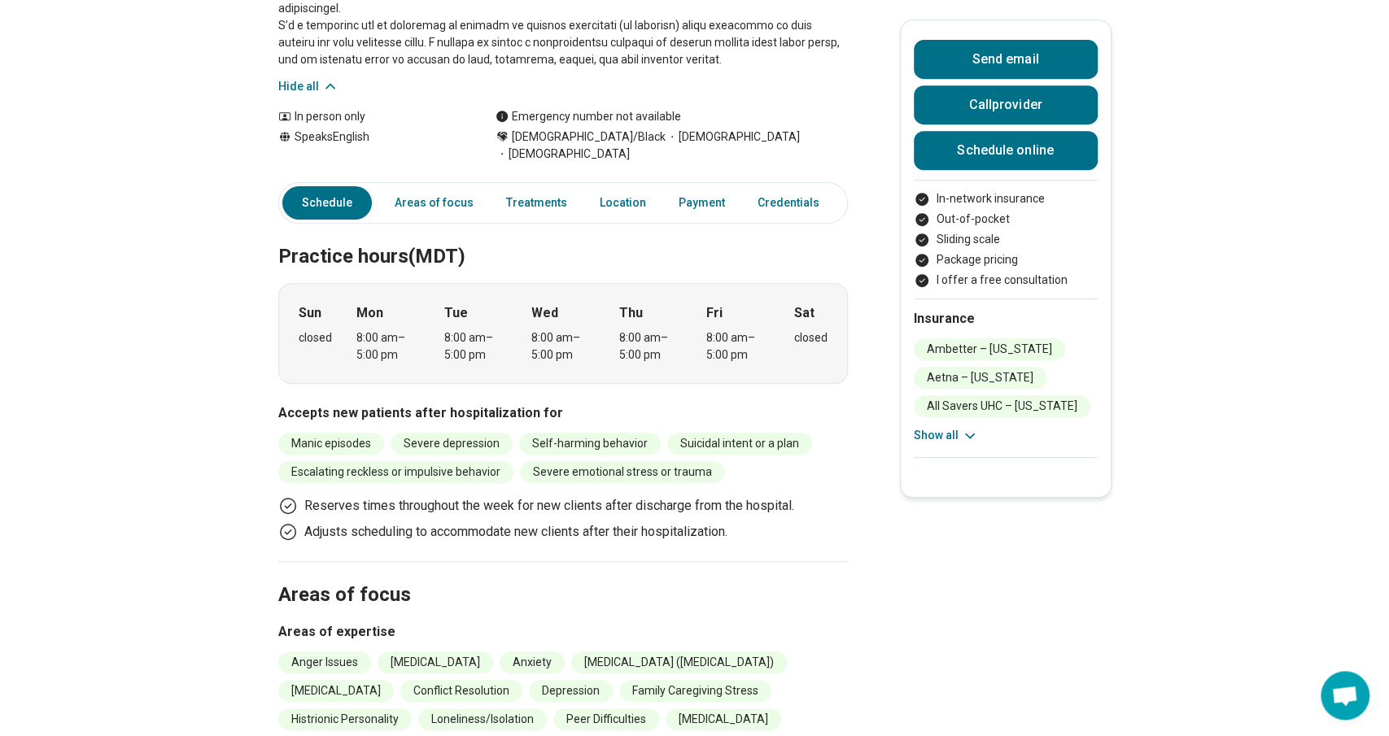
scroll to position [0, 0]
